Goal: Information Seeking & Learning: Learn about a topic

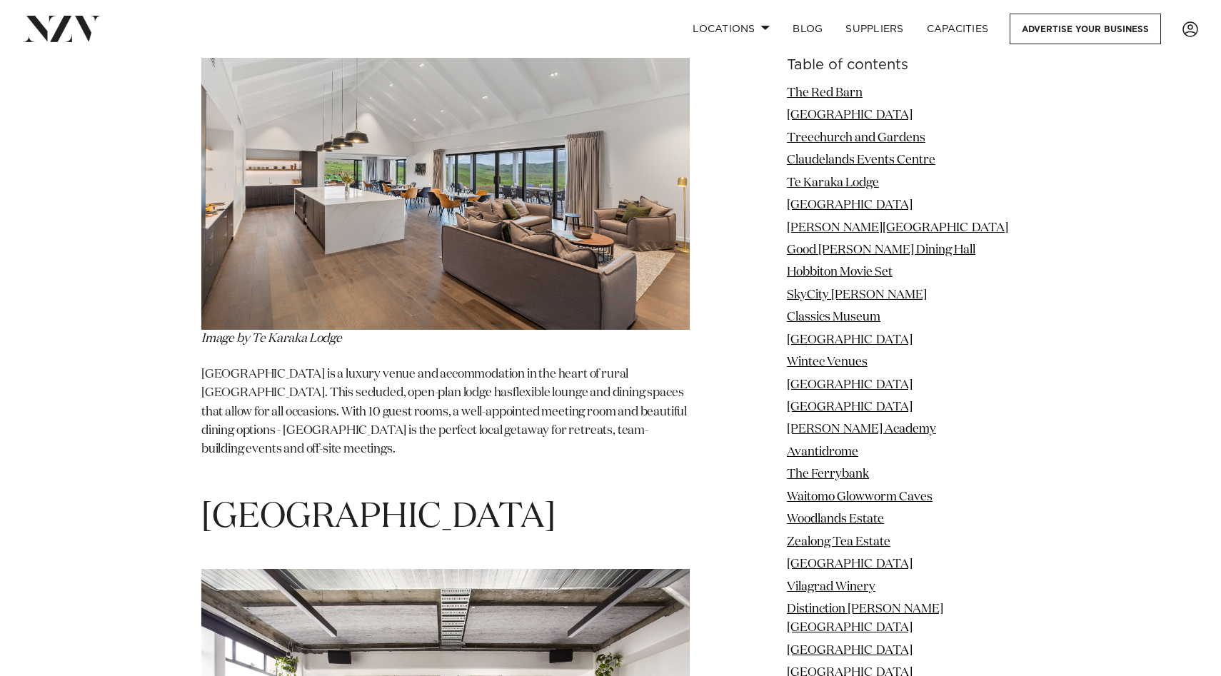
scroll to position [4179, 0]
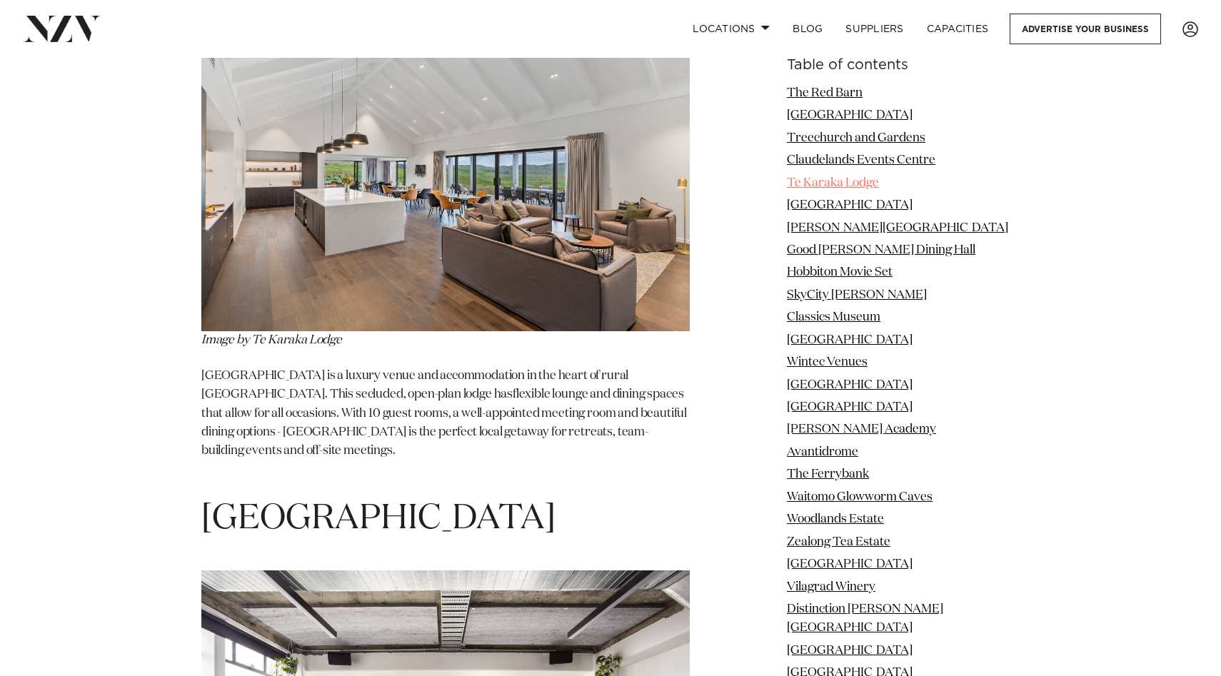
click at [801, 182] on link "Te Karaka Lodge" at bounding box center [833, 183] width 92 height 12
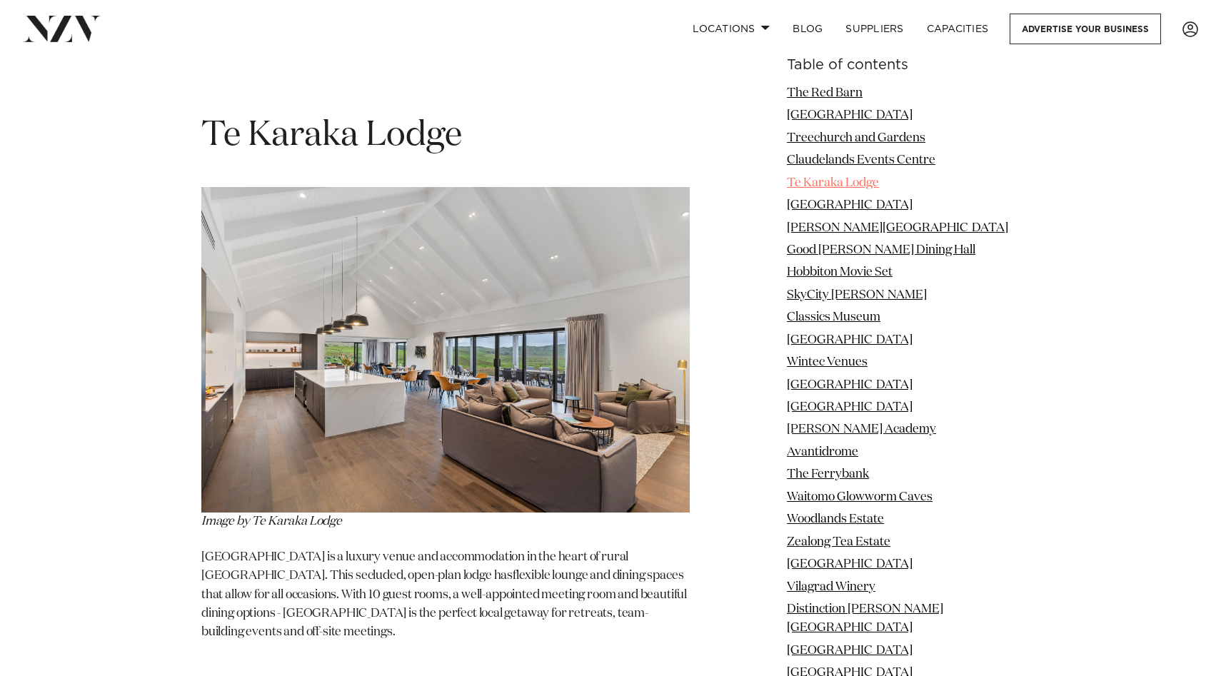
scroll to position [3996, 0]
click at [801, 182] on link "Te Karaka Lodge" at bounding box center [833, 183] width 92 height 12
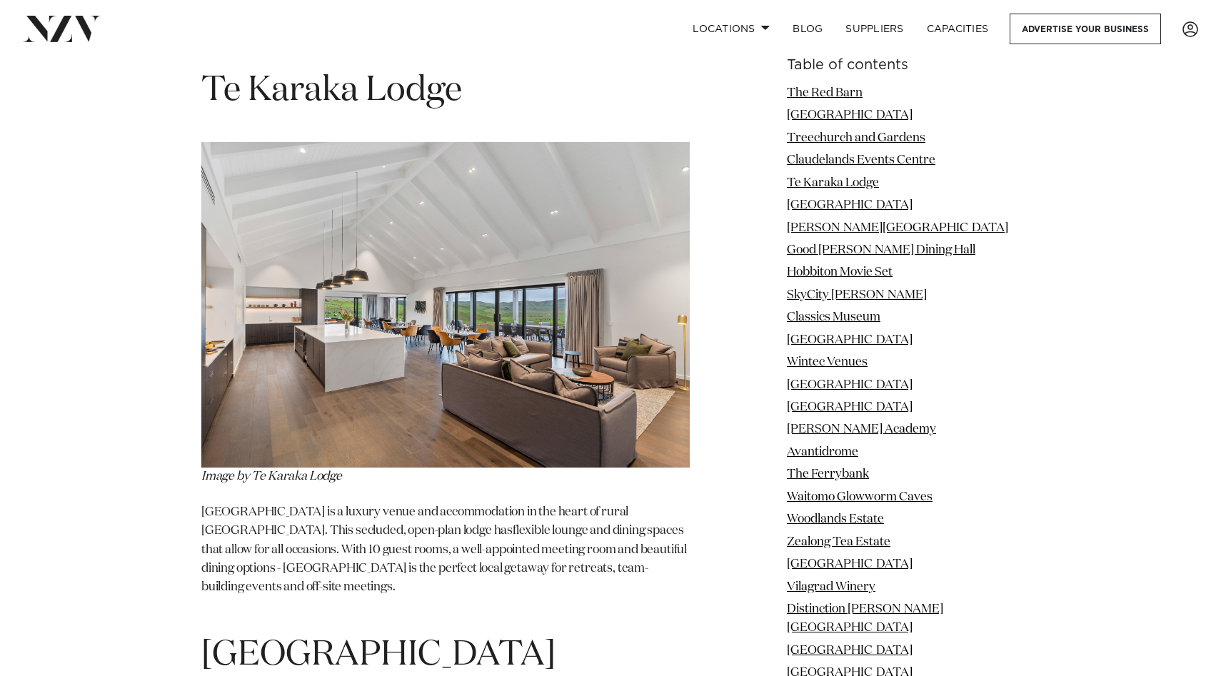
scroll to position [4051, 0]
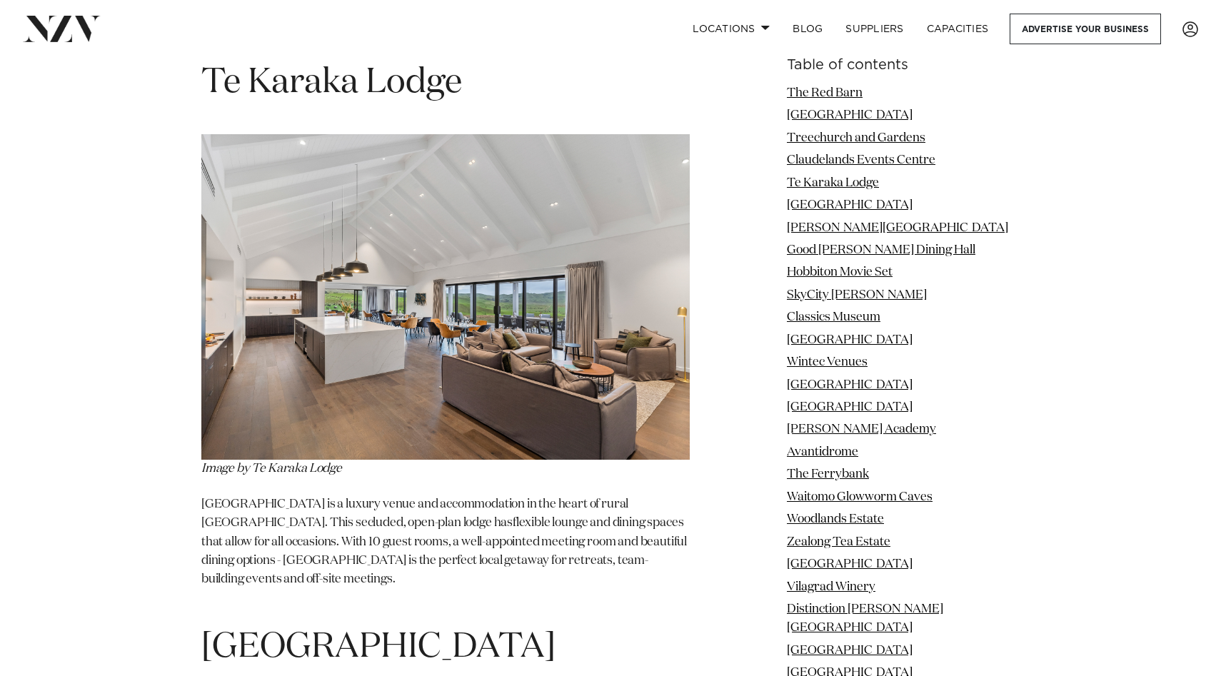
click at [433, 370] on img at bounding box center [445, 297] width 488 height 326
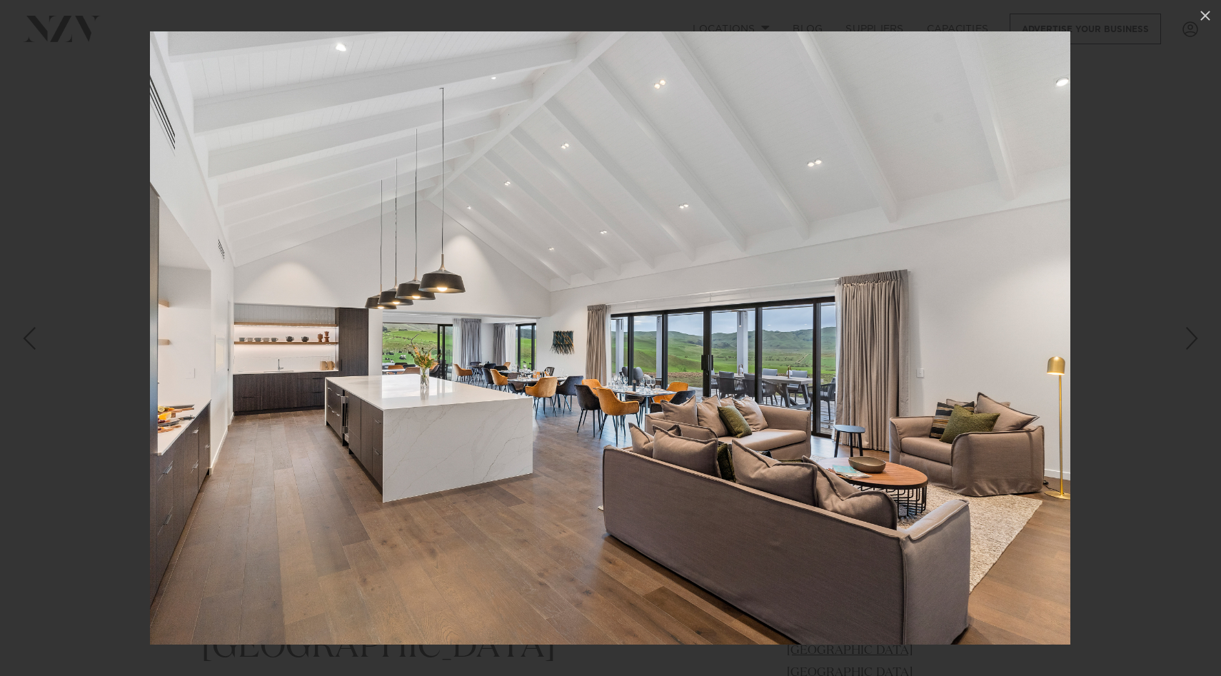
click at [1196, 346] on div "Next slide" at bounding box center [1192, 338] width 19 height 27
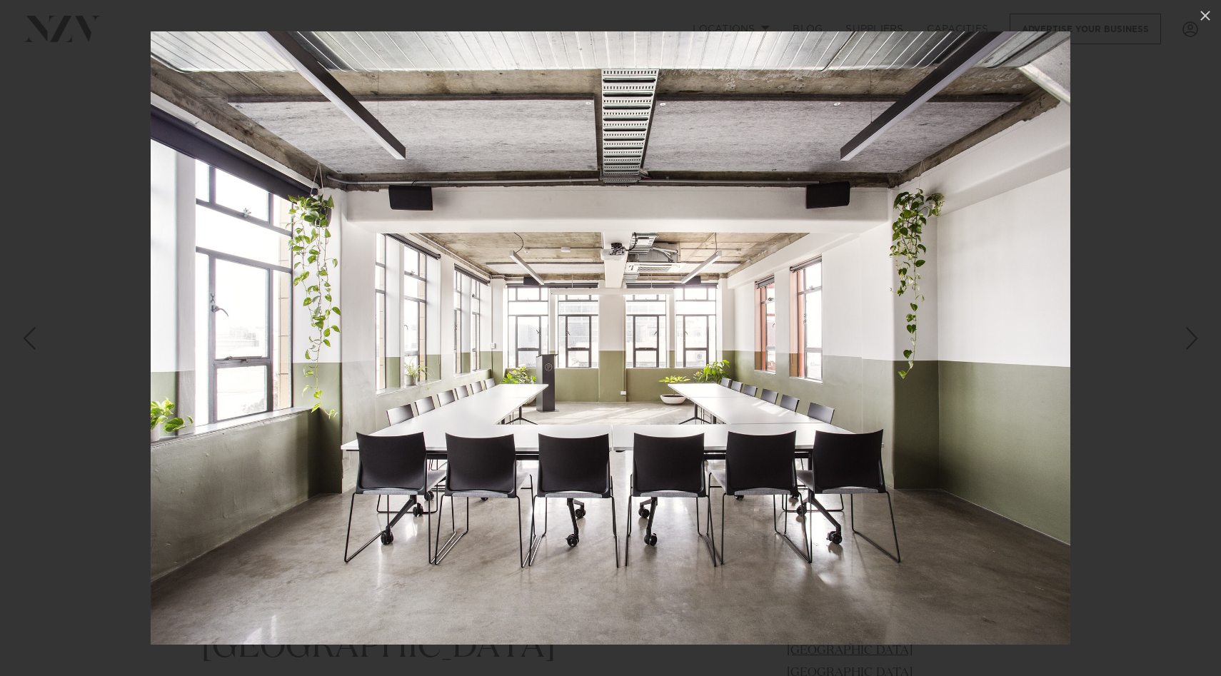
click at [1196, 346] on div "Next slide" at bounding box center [1192, 338] width 19 height 27
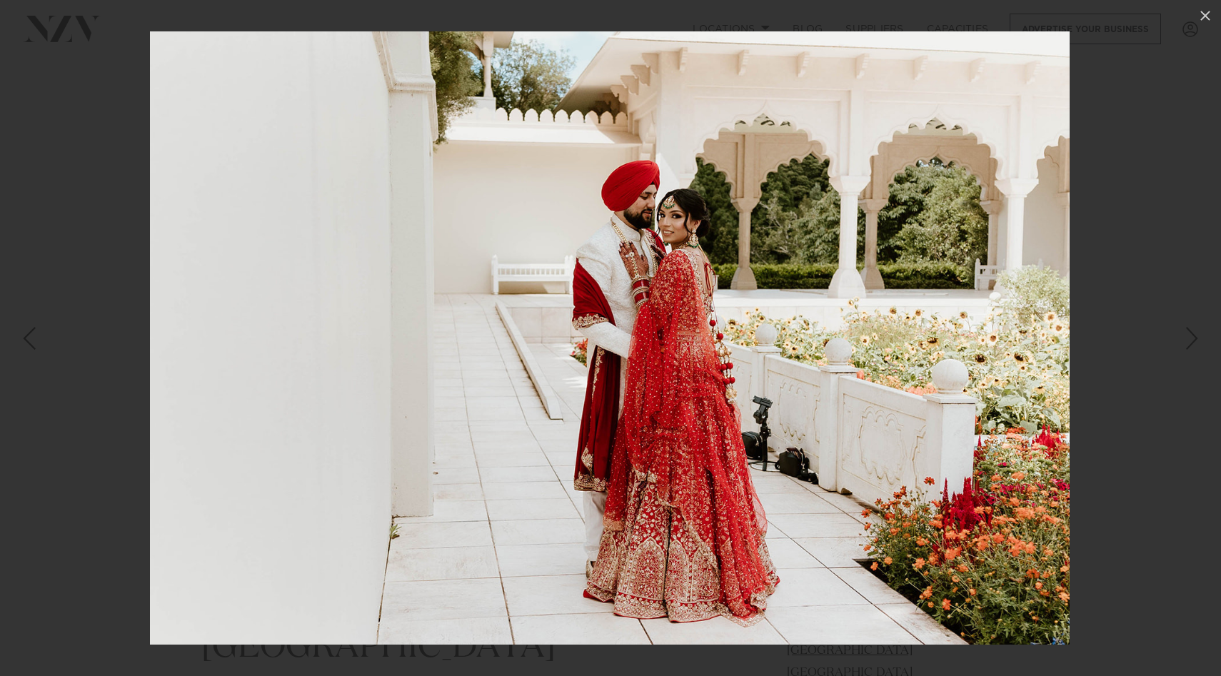
click at [1196, 346] on div "Next slide" at bounding box center [1192, 338] width 19 height 27
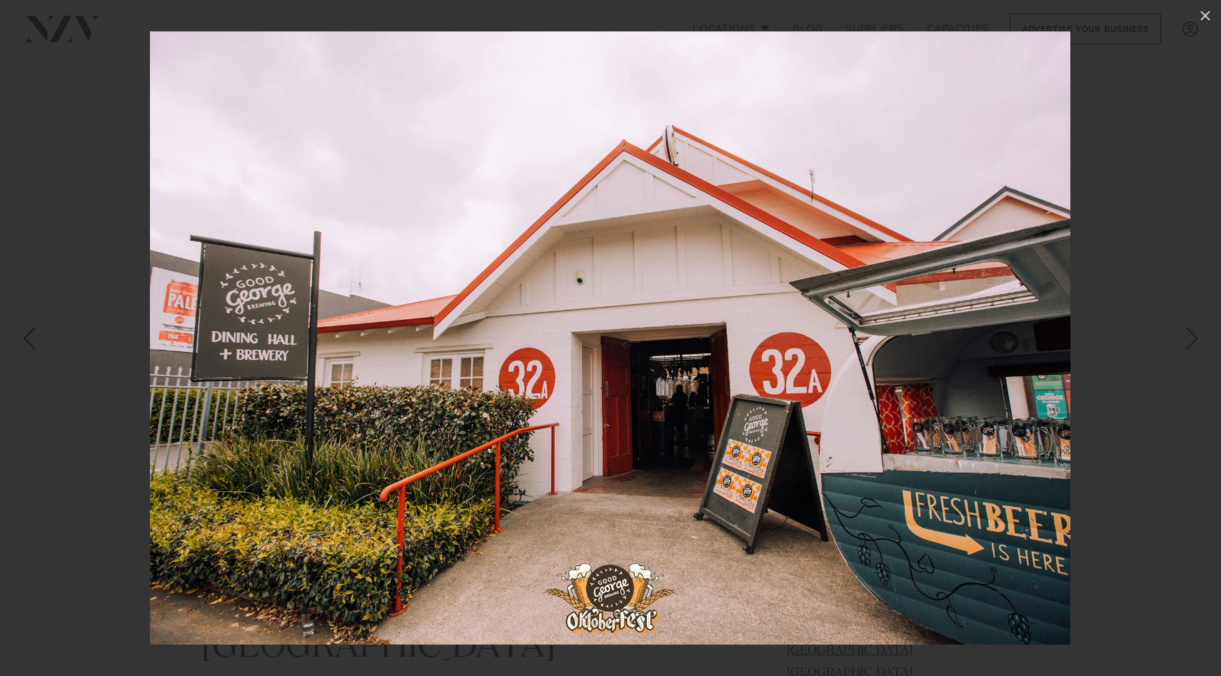
click at [1196, 346] on div "Next slide" at bounding box center [1192, 338] width 19 height 27
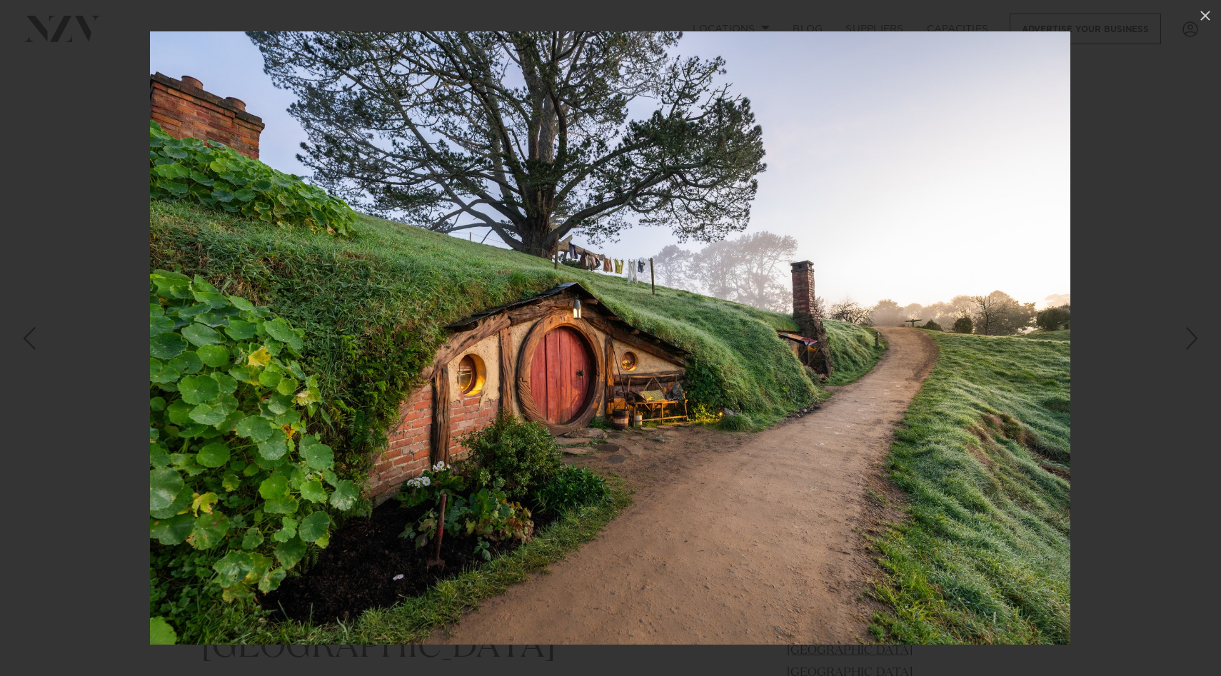
click at [1196, 346] on div "Next slide" at bounding box center [1192, 338] width 19 height 27
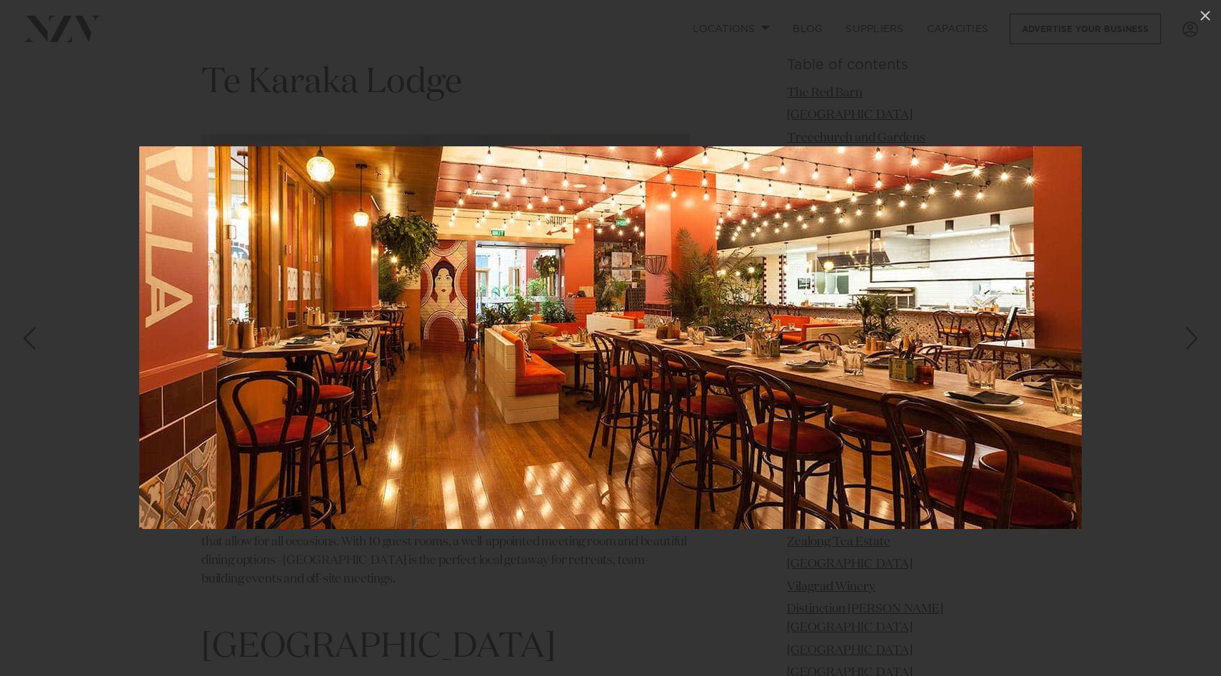
click at [1196, 346] on div "Next slide" at bounding box center [1192, 338] width 19 height 27
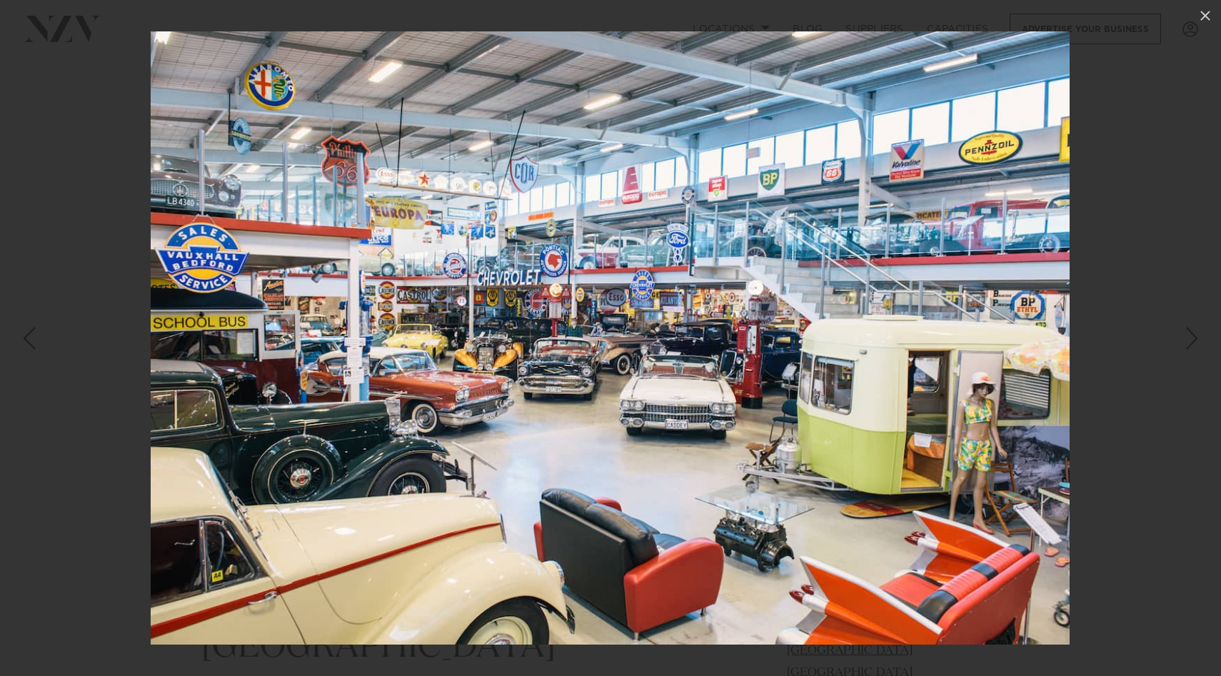
click at [1196, 346] on div "Next slide" at bounding box center [1192, 338] width 19 height 27
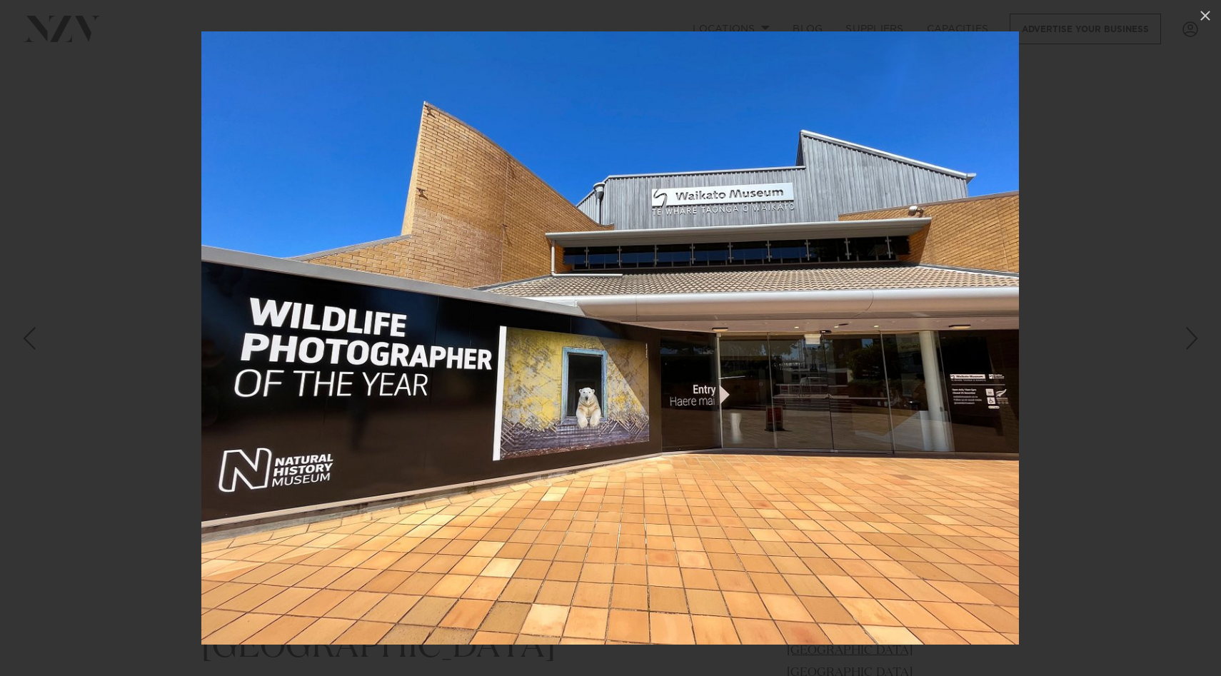
click at [1196, 346] on div "Next slide" at bounding box center [1192, 338] width 19 height 27
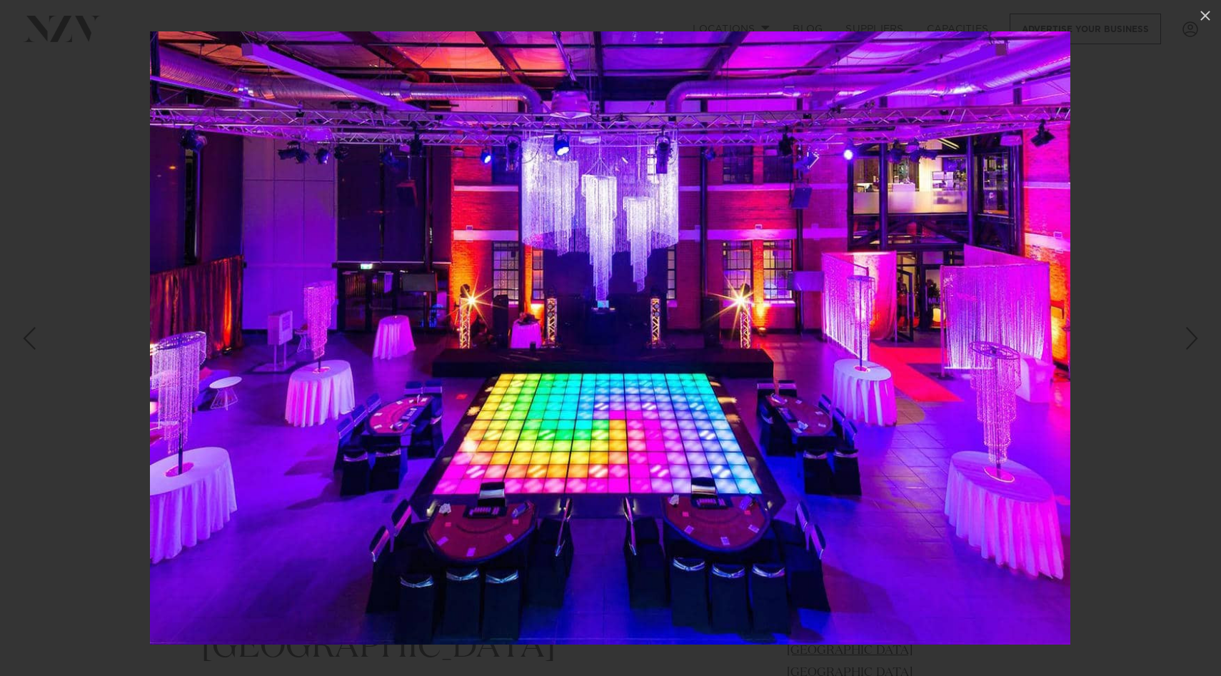
click at [1196, 346] on div "Next slide" at bounding box center [1192, 338] width 19 height 27
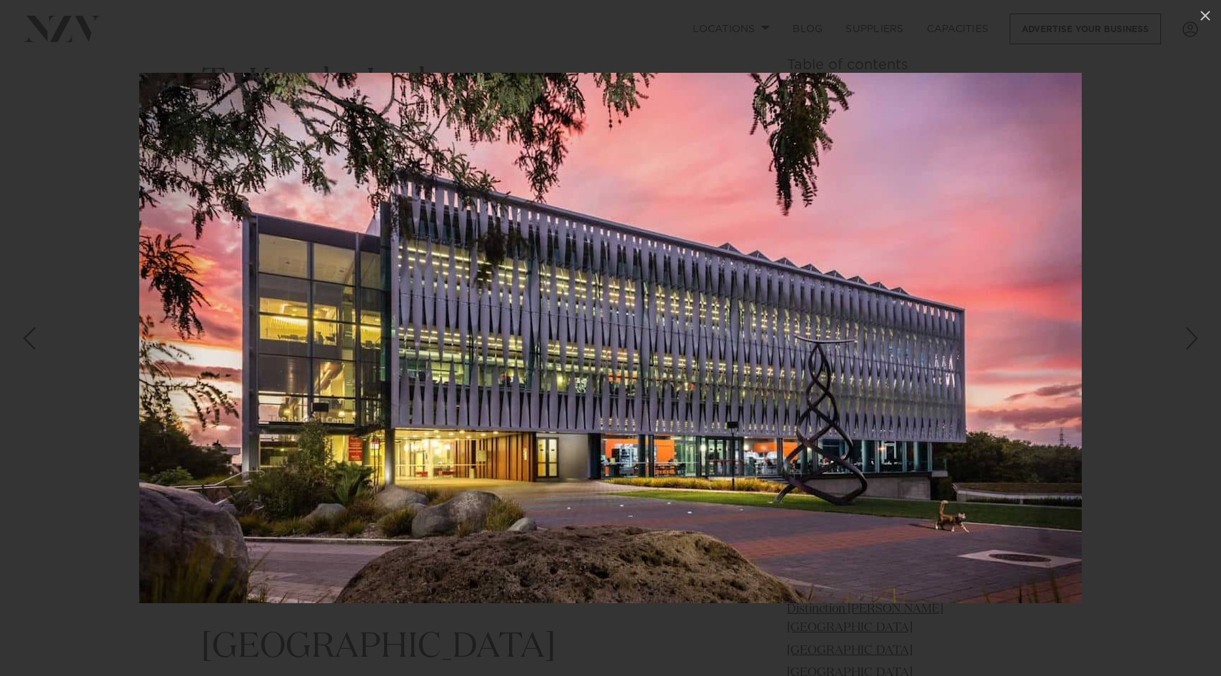
click at [1196, 346] on div "Next slide" at bounding box center [1192, 338] width 19 height 27
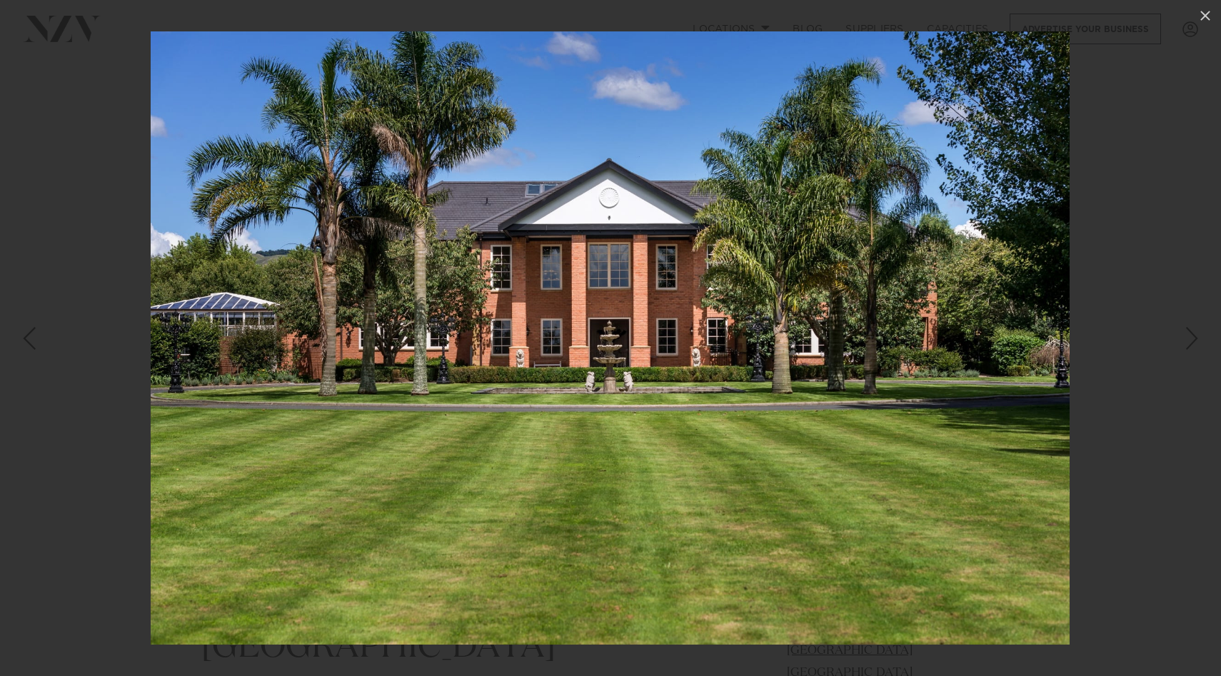
click at [1196, 341] on div "Next slide" at bounding box center [1192, 338] width 19 height 27
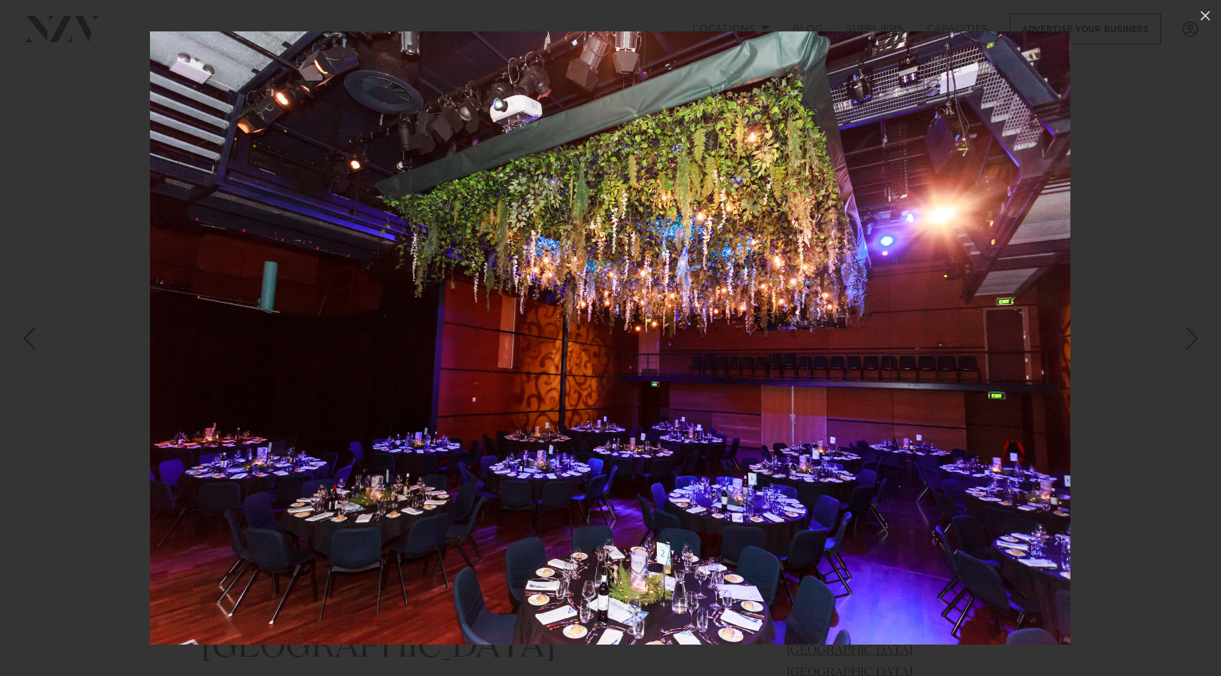
click at [1197, 345] on div "Next slide" at bounding box center [1192, 338] width 19 height 27
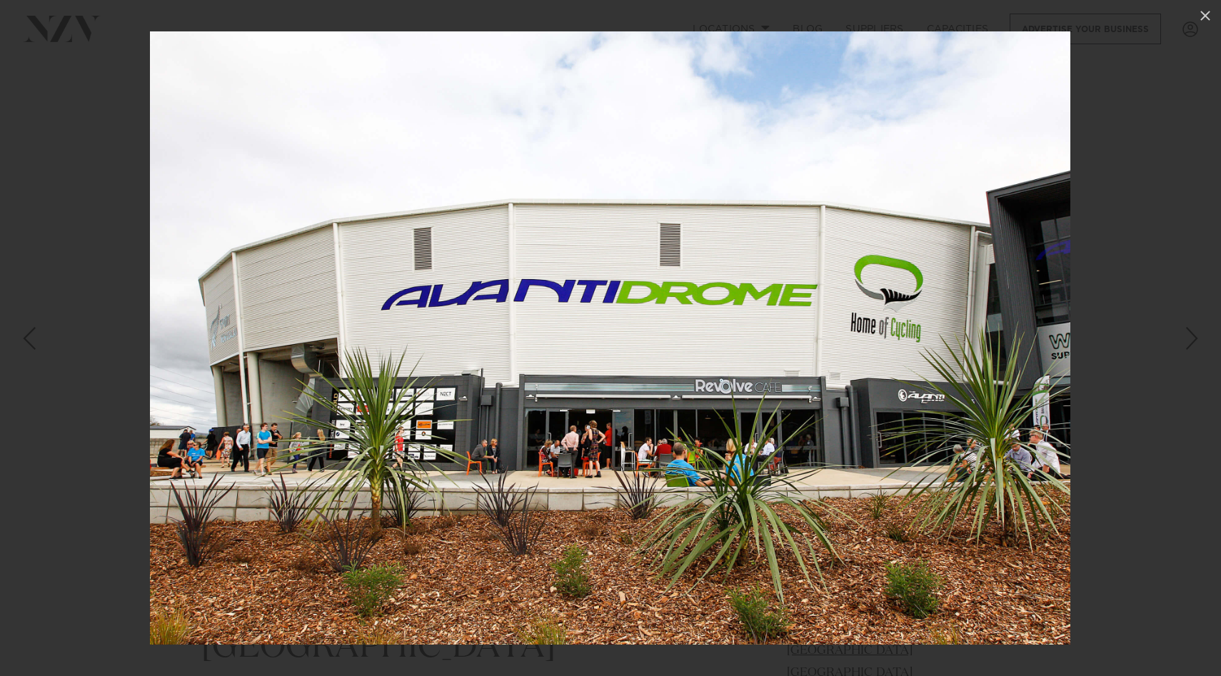
click at [1197, 345] on div "Next slide" at bounding box center [1192, 338] width 19 height 27
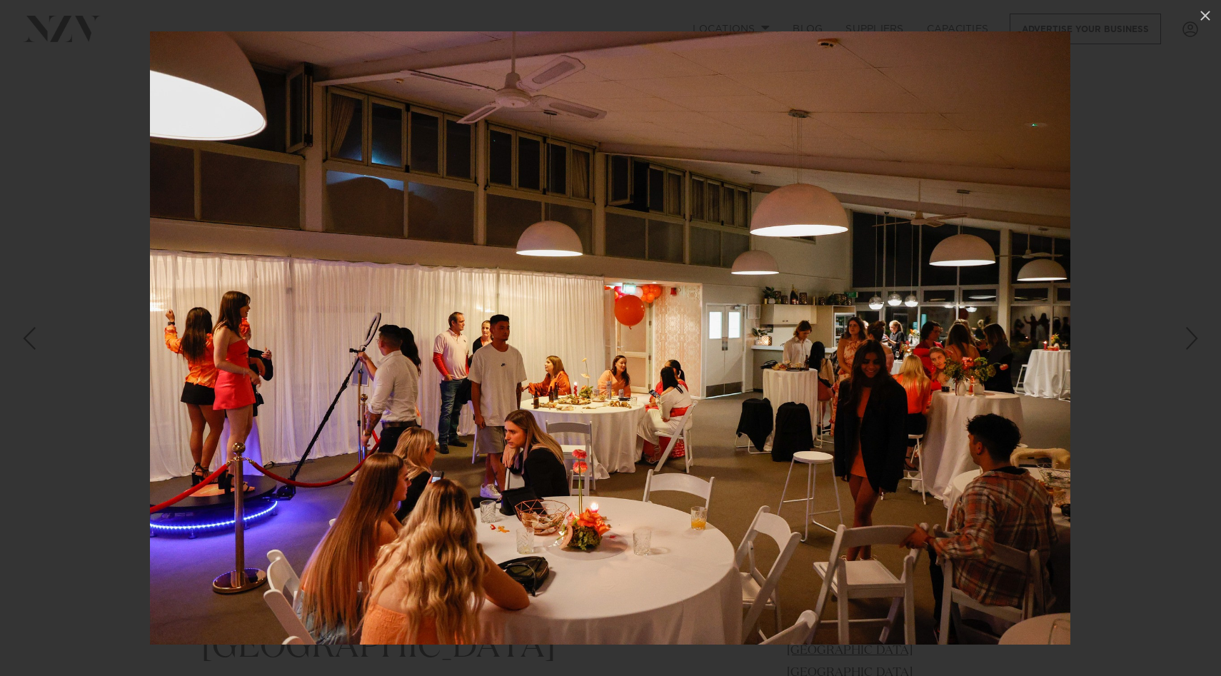
click at [1197, 345] on div "Next slide" at bounding box center [1192, 338] width 19 height 27
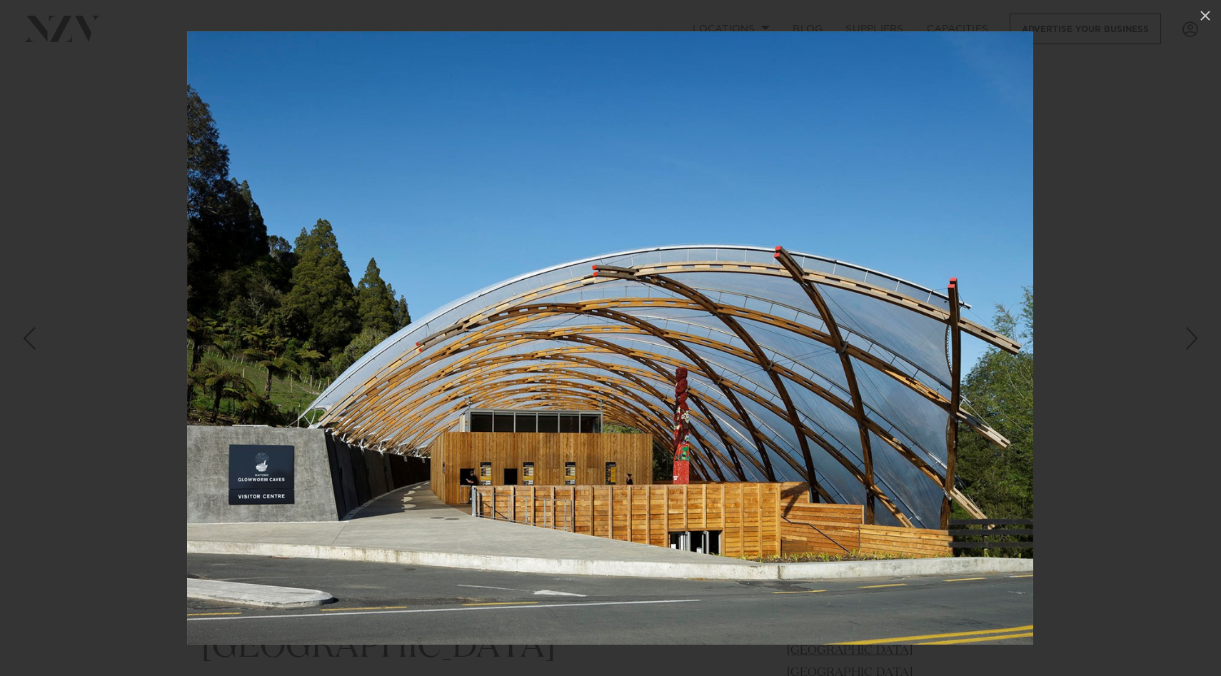
click at [1197, 345] on div "20 / 38" at bounding box center [610, 338] width 1221 height 676
click at [1197, 345] on div "Next slide" at bounding box center [1192, 338] width 19 height 27
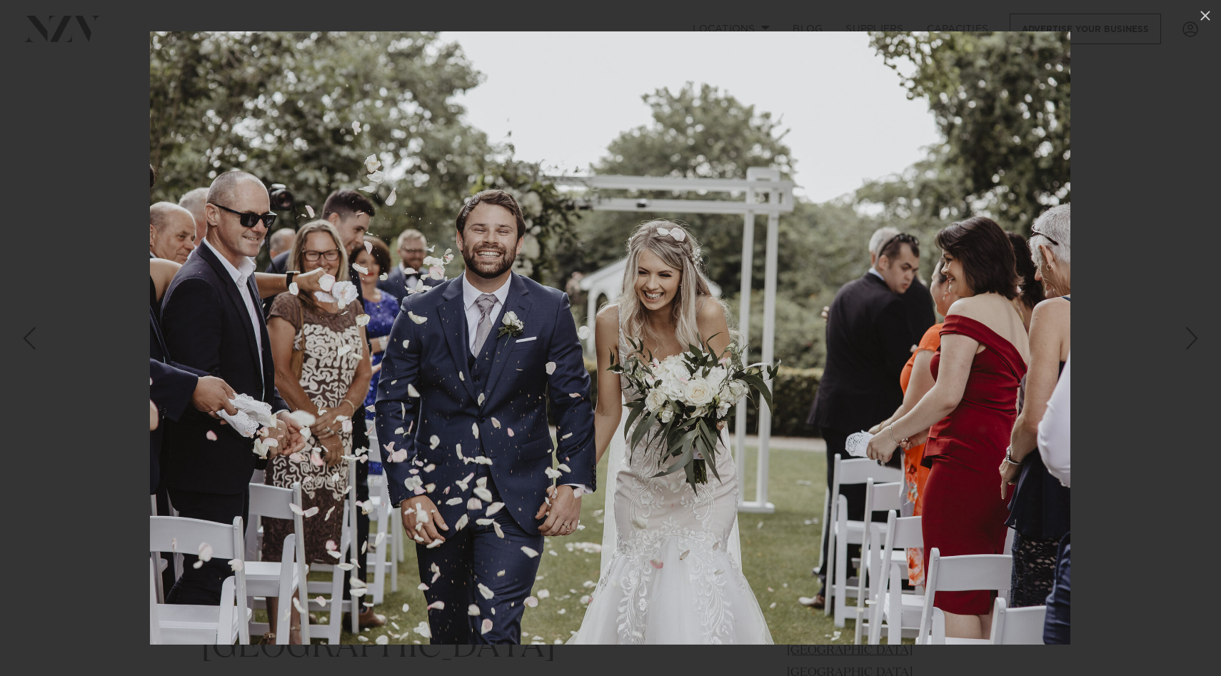
click at [1197, 345] on div "Next slide" at bounding box center [1192, 338] width 19 height 27
click at [1210, 19] on icon at bounding box center [1206, 16] width 10 height 10
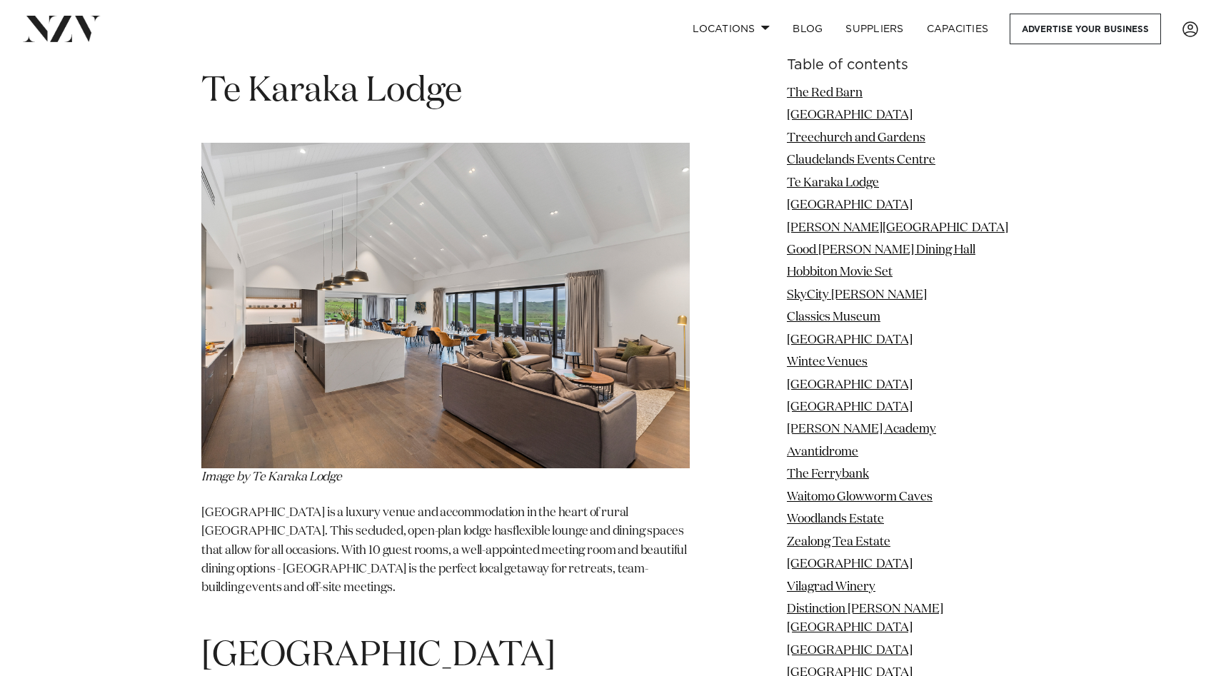
scroll to position [4041, 0]
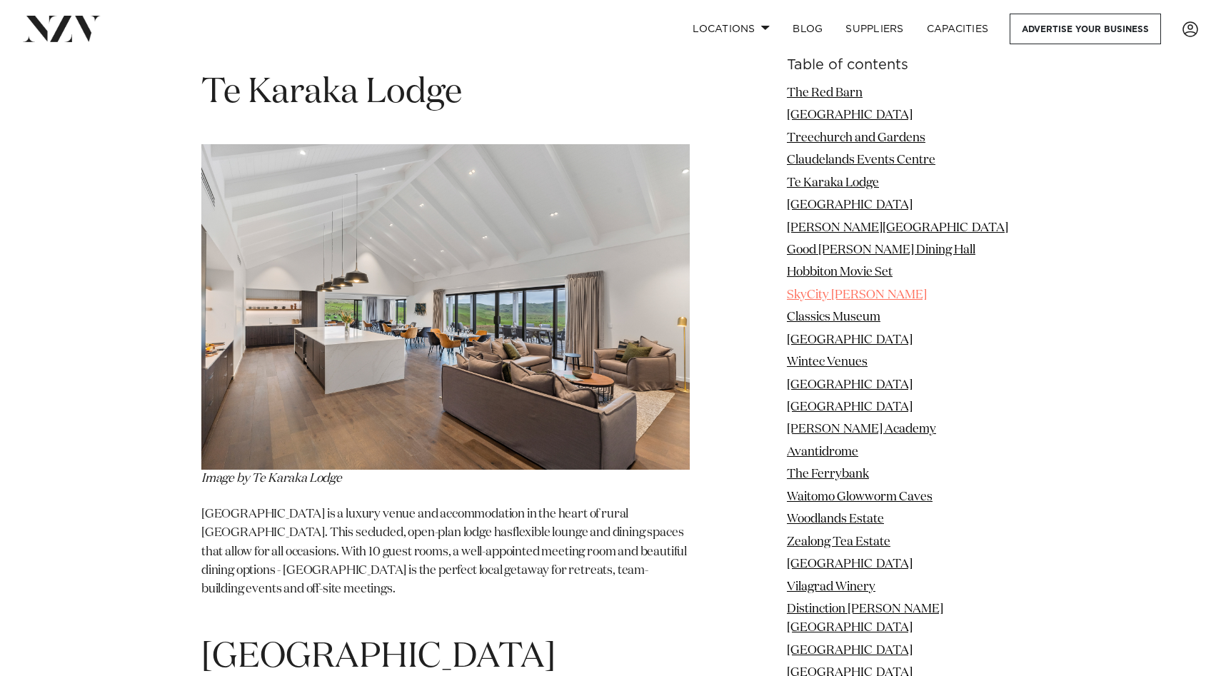
click at [823, 296] on link "SkyCity [PERSON_NAME]" at bounding box center [857, 295] width 140 height 12
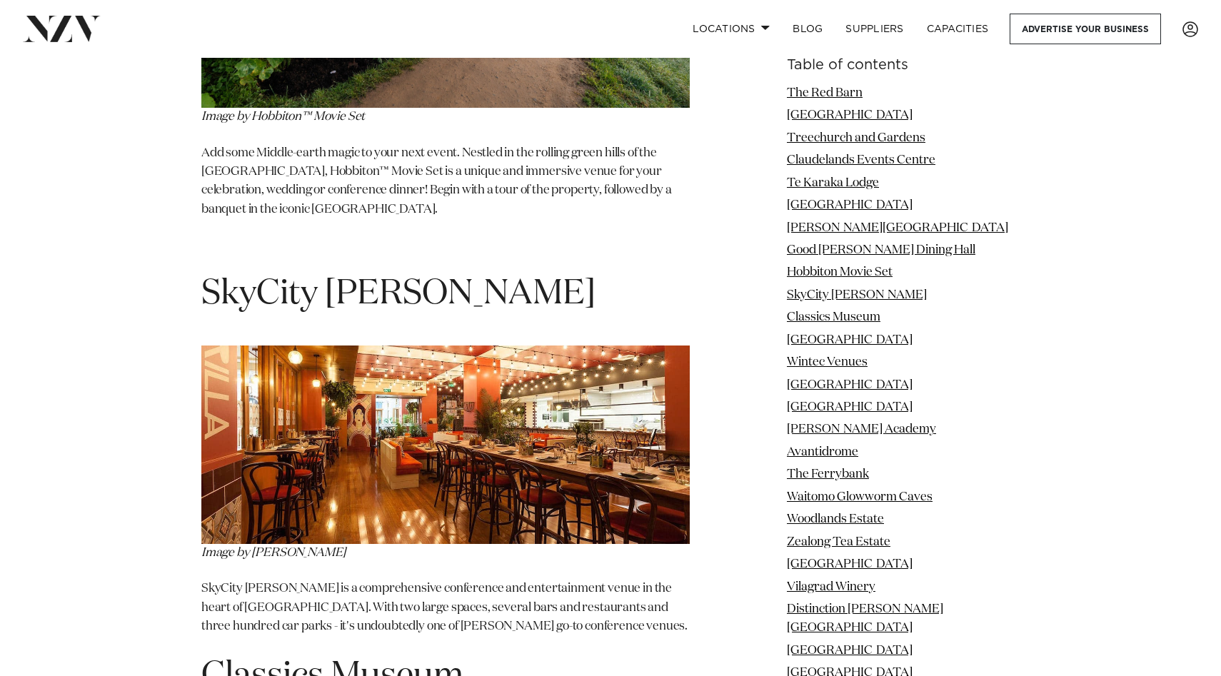
scroll to position [6732, 0]
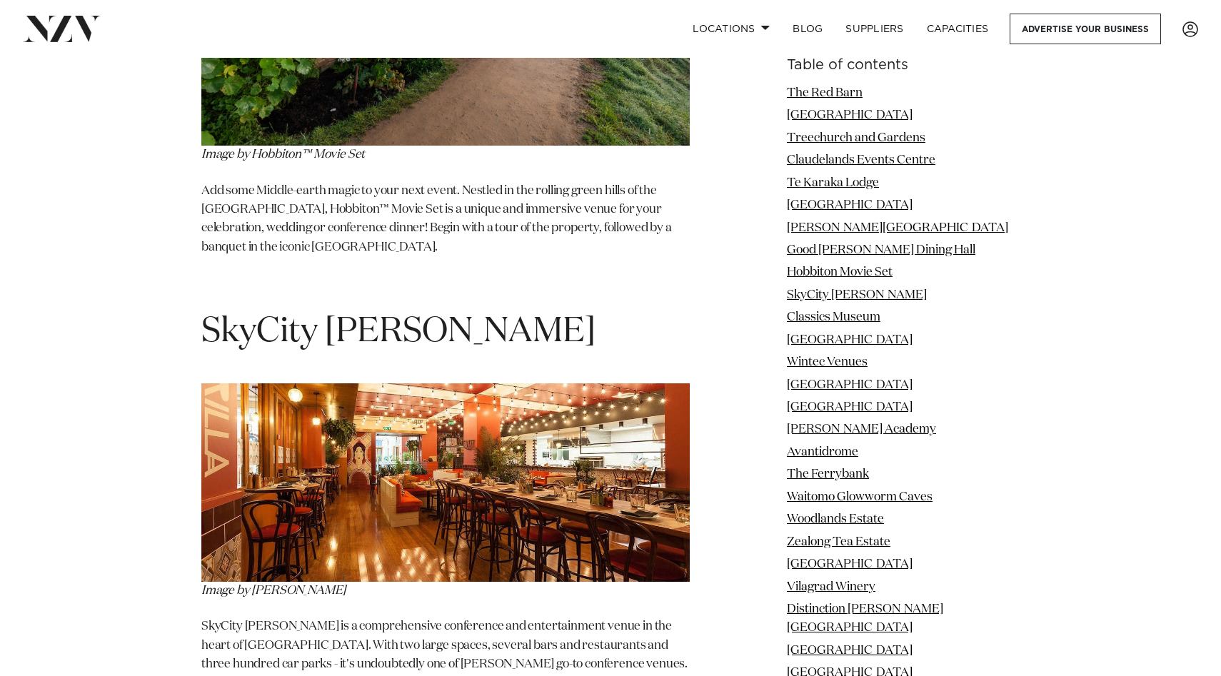
click at [608, 384] on img at bounding box center [445, 483] width 488 height 199
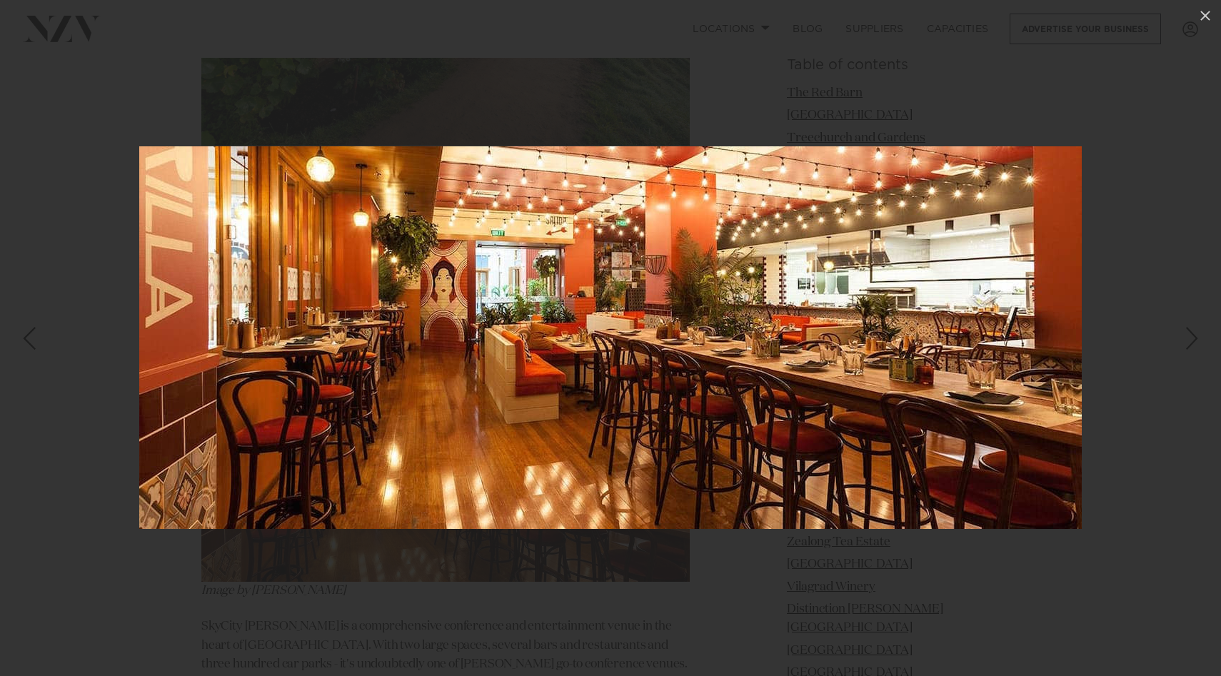
click at [1181, 349] on link at bounding box center [1196, 338] width 50 height 71
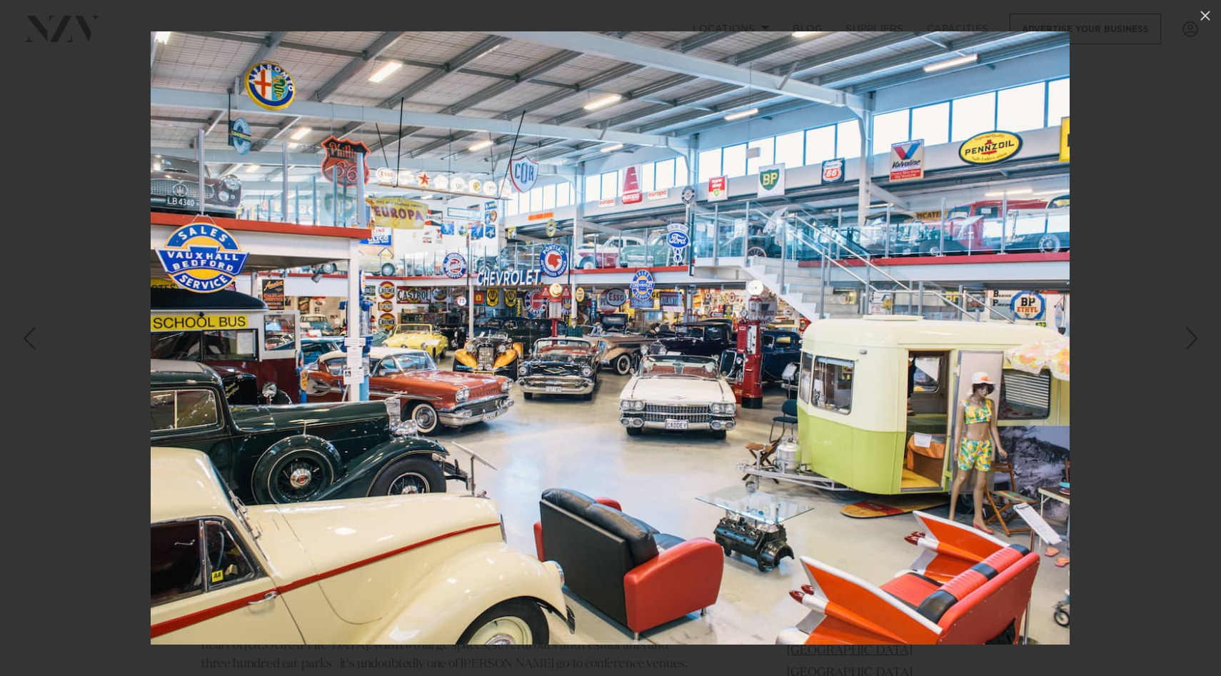
click at [1181, 349] on link at bounding box center [1196, 338] width 50 height 71
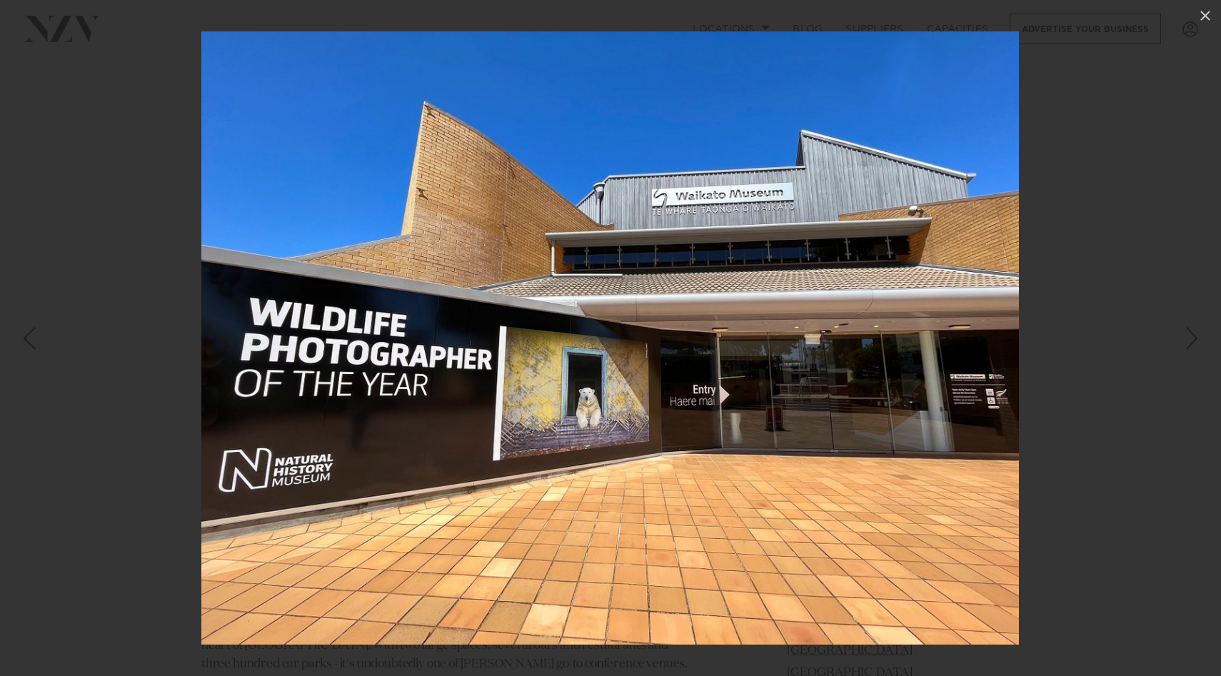
click at [1181, 349] on link at bounding box center [1196, 338] width 50 height 71
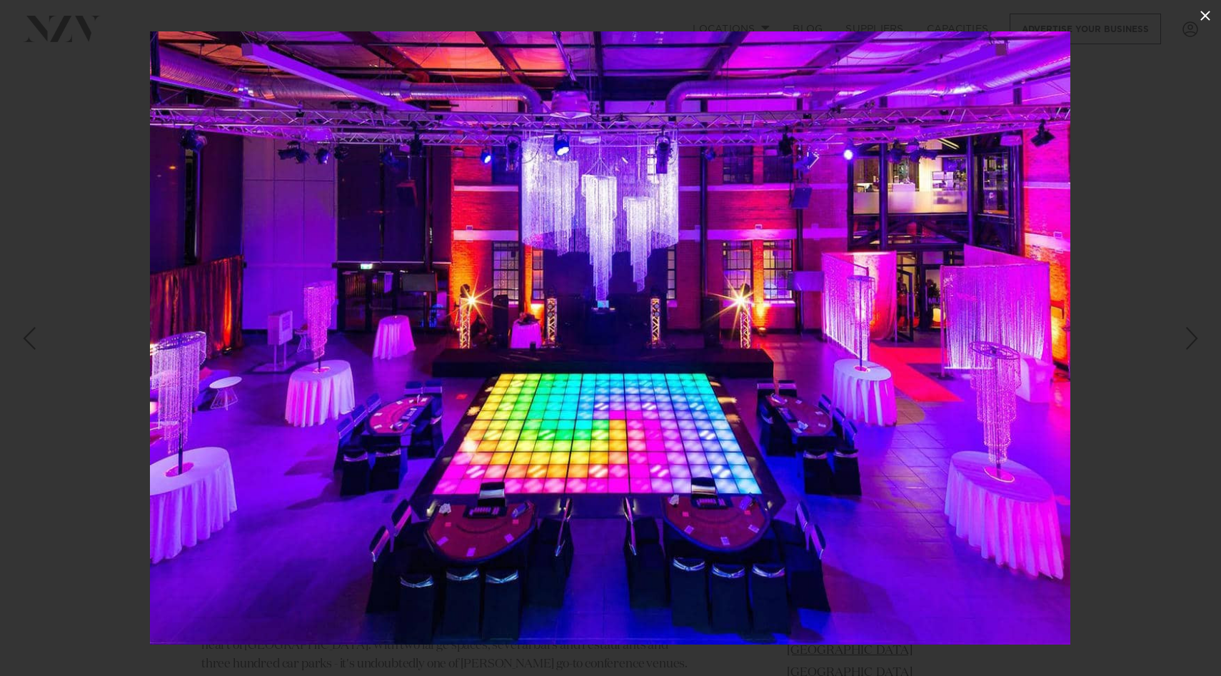
click at [1199, 12] on icon at bounding box center [1205, 15] width 17 height 17
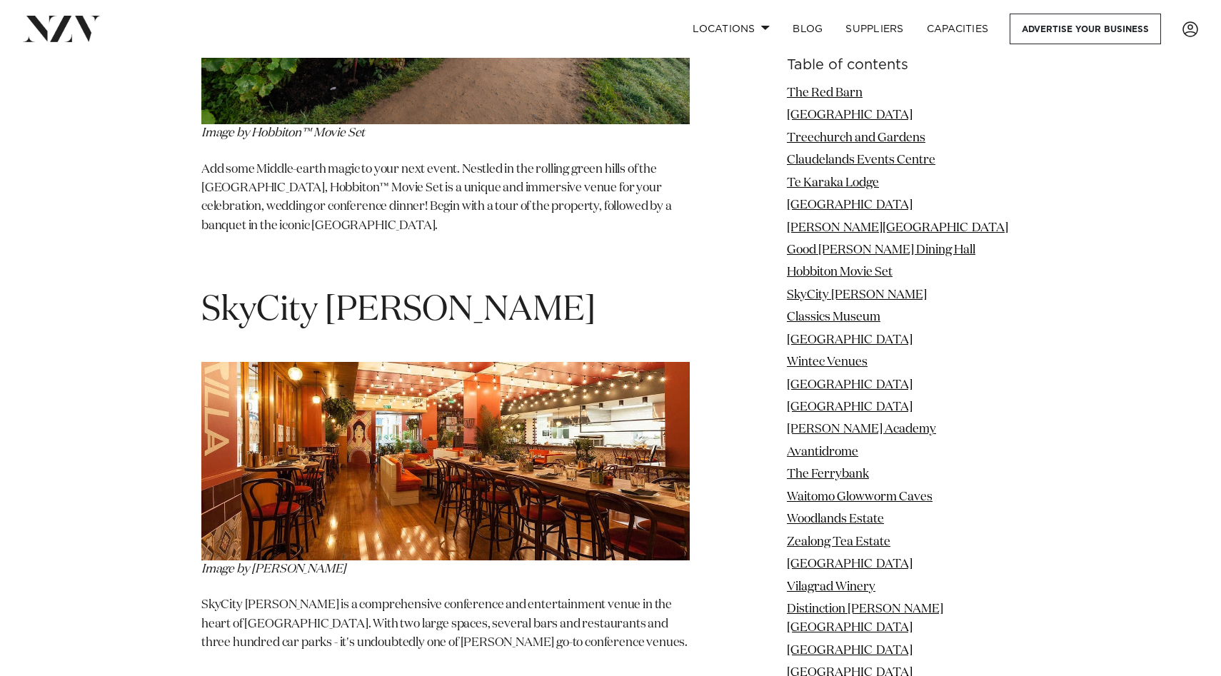
scroll to position [6755, 0]
click at [804, 291] on link "SkyCity [PERSON_NAME]" at bounding box center [857, 295] width 140 height 12
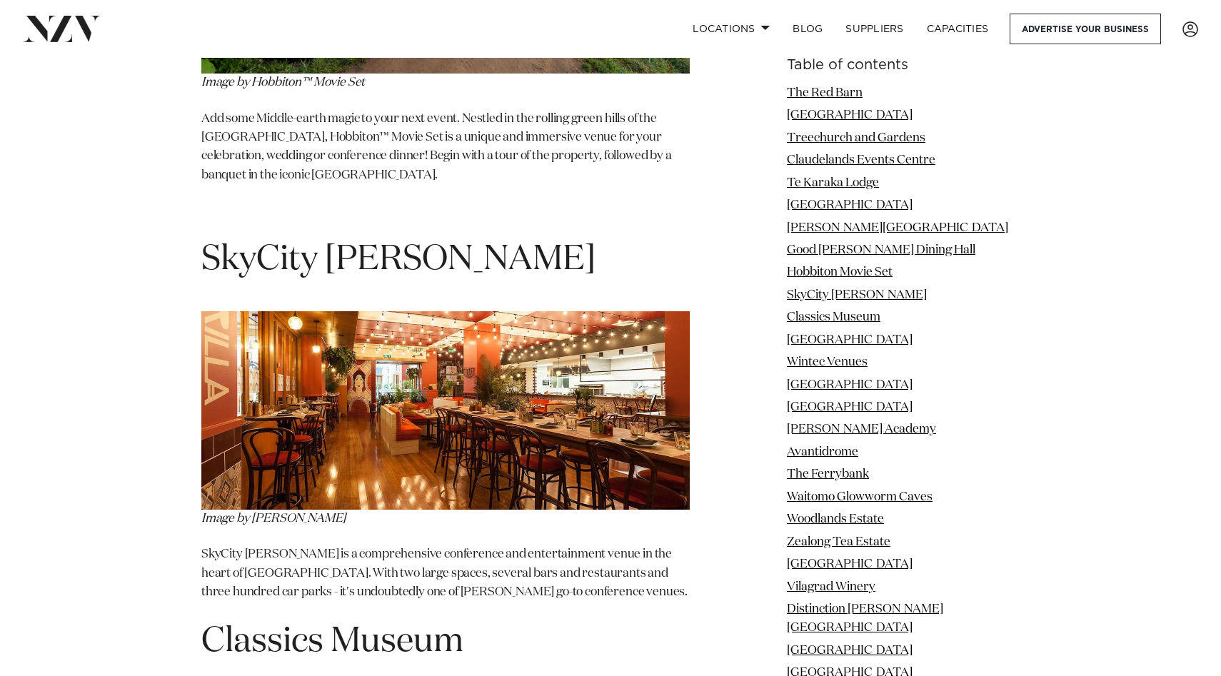
scroll to position [6804, 0]
